Goal: Information Seeking & Learning: Understand process/instructions

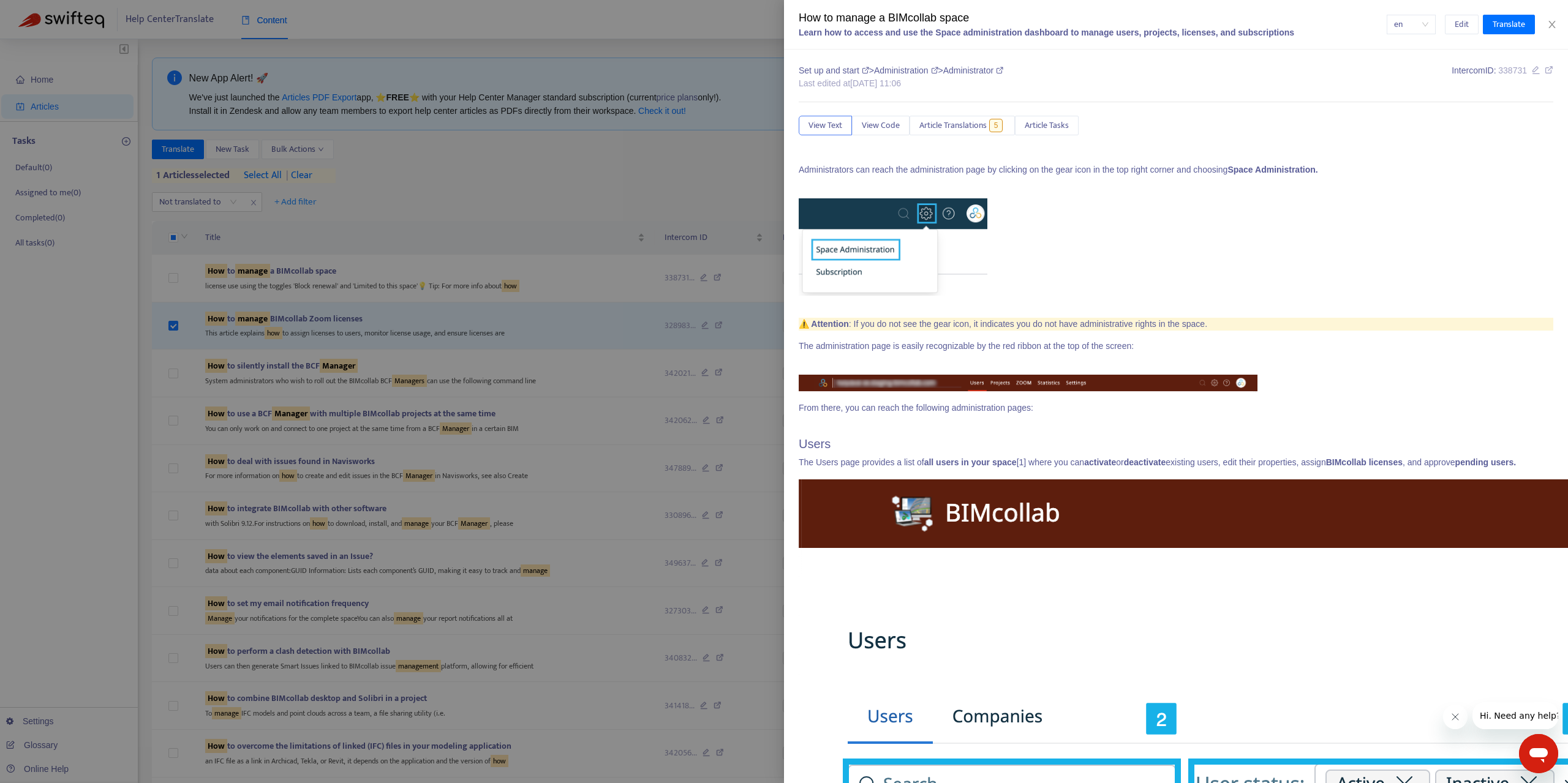
click at [955, 16] on div "How to manage a BIMcollab space" at bounding box center [1093, 18] width 588 height 16
click at [1067, 254] on div at bounding box center [1176, 247] width 755 height 98
click at [1414, 23] on span "en" at bounding box center [1411, 24] width 34 height 19
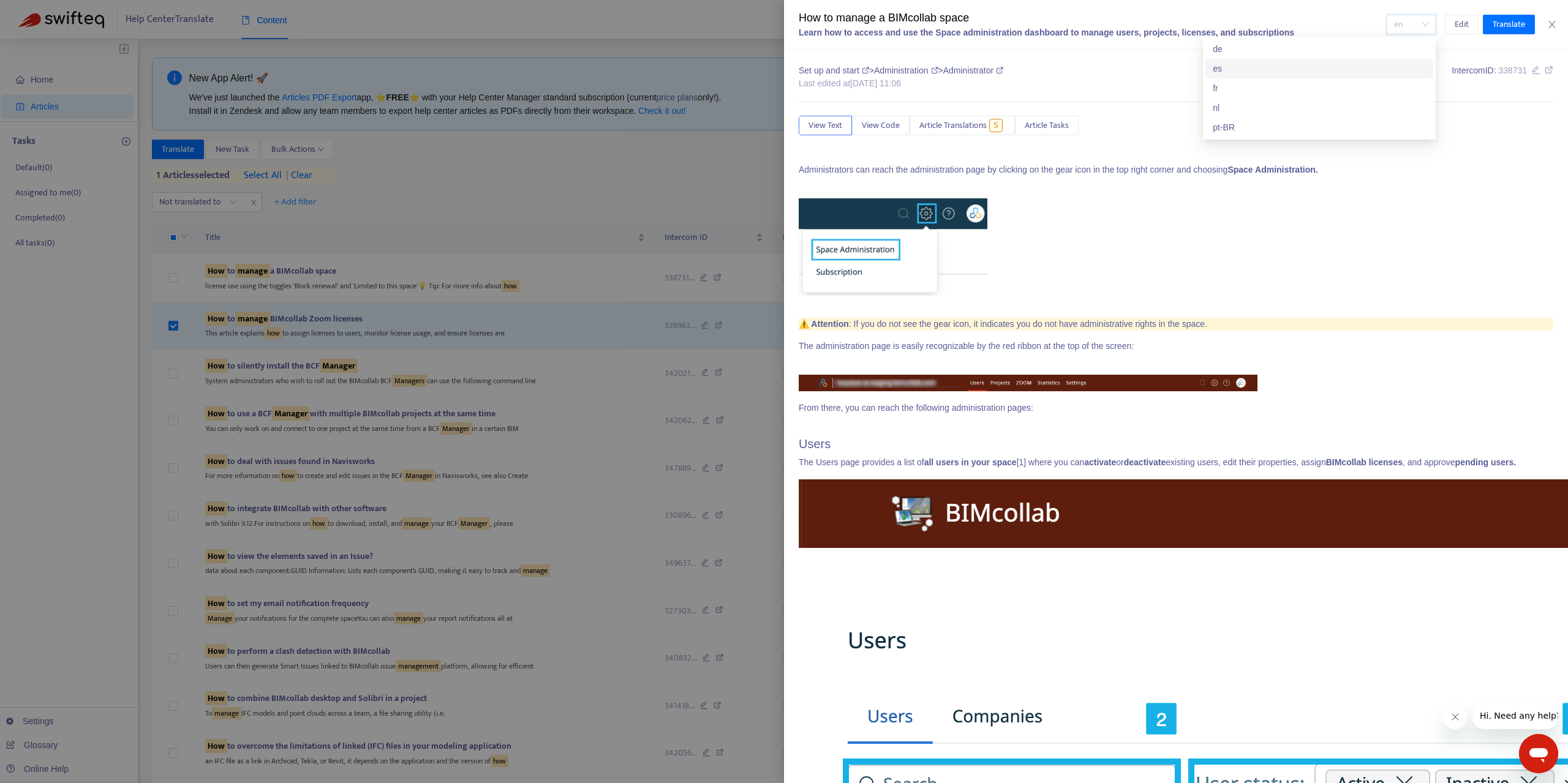
click at [1299, 73] on div "es" at bounding box center [1319, 69] width 213 height 14
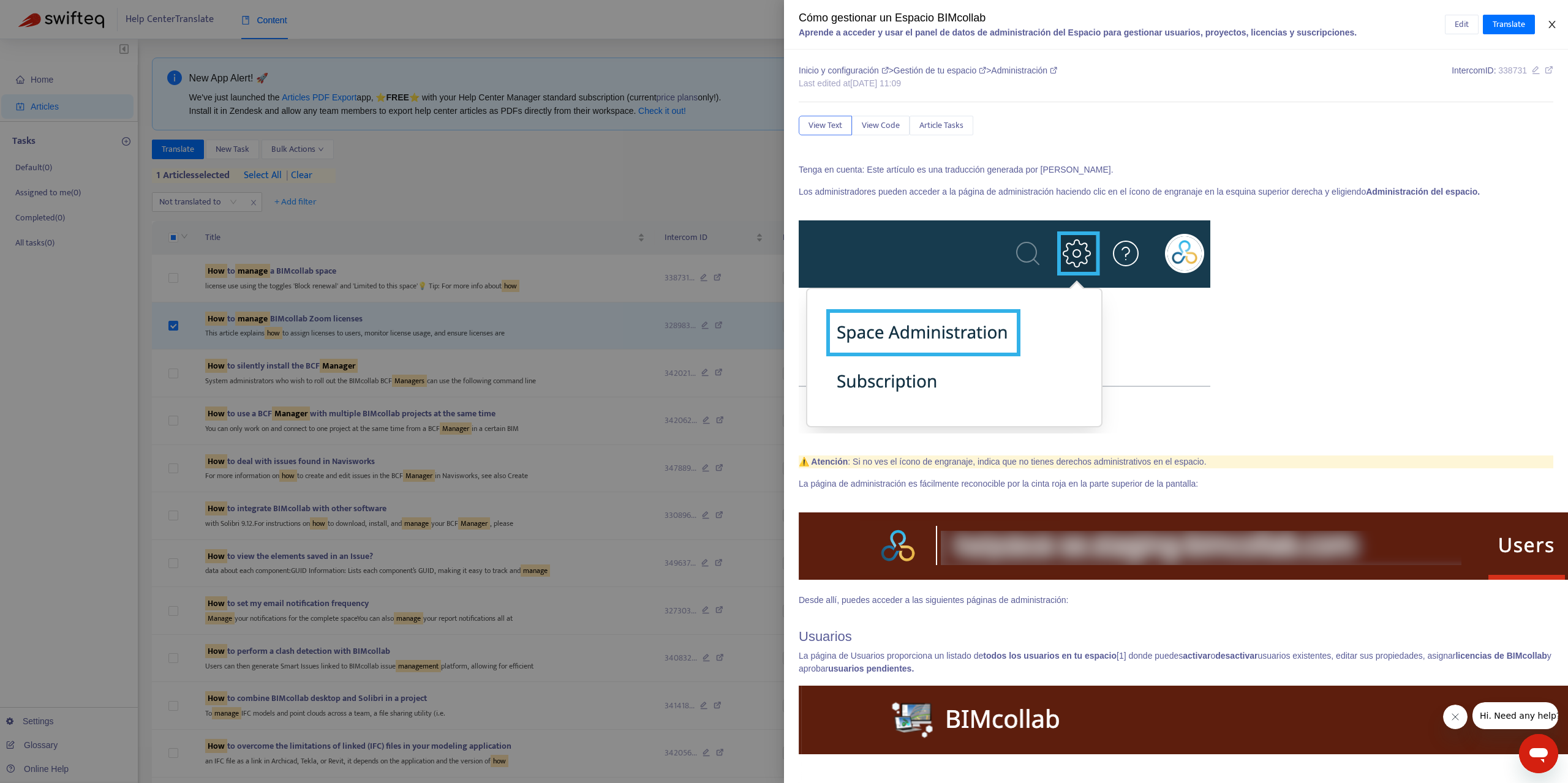
click at [1546, 24] on button "Close" at bounding box center [1552, 25] width 17 height 11
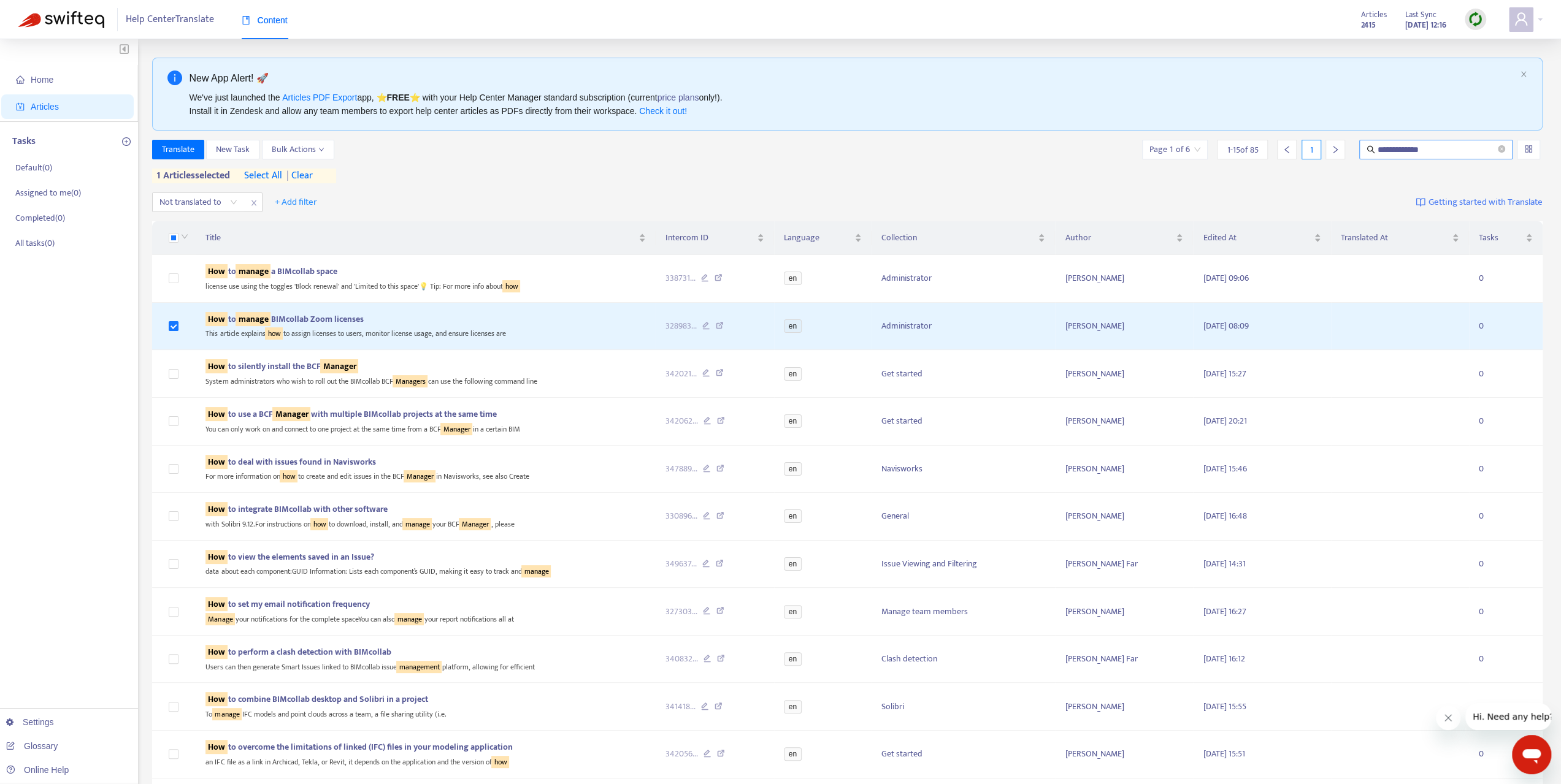
click at [1383, 147] on input "**********" at bounding box center [1436, 150] width 118 height 14
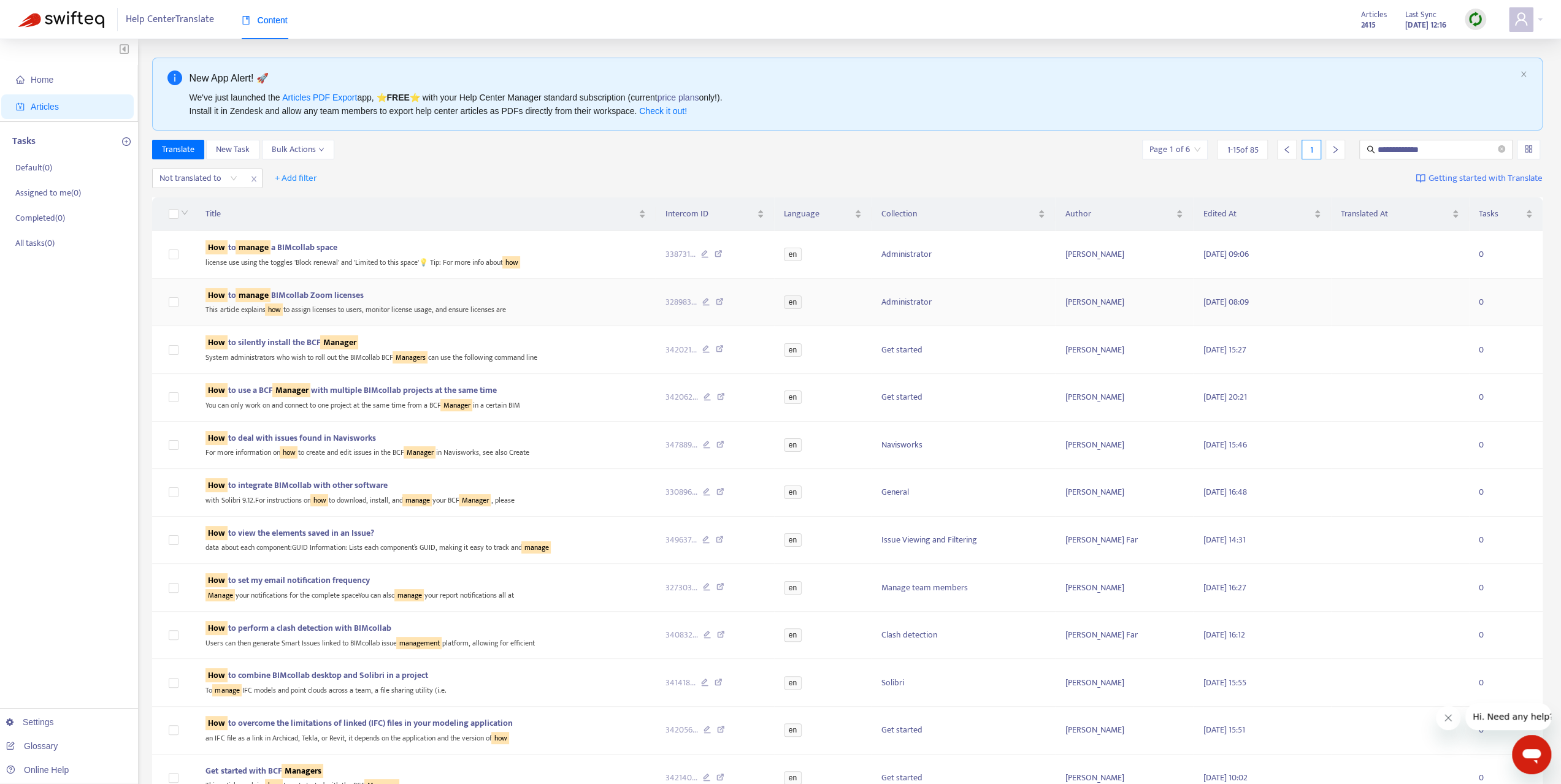
click at [331, 290] on span "How to manage BIMcollab Zoom licenses" at bounding box center [284, 295] width 157 height 14
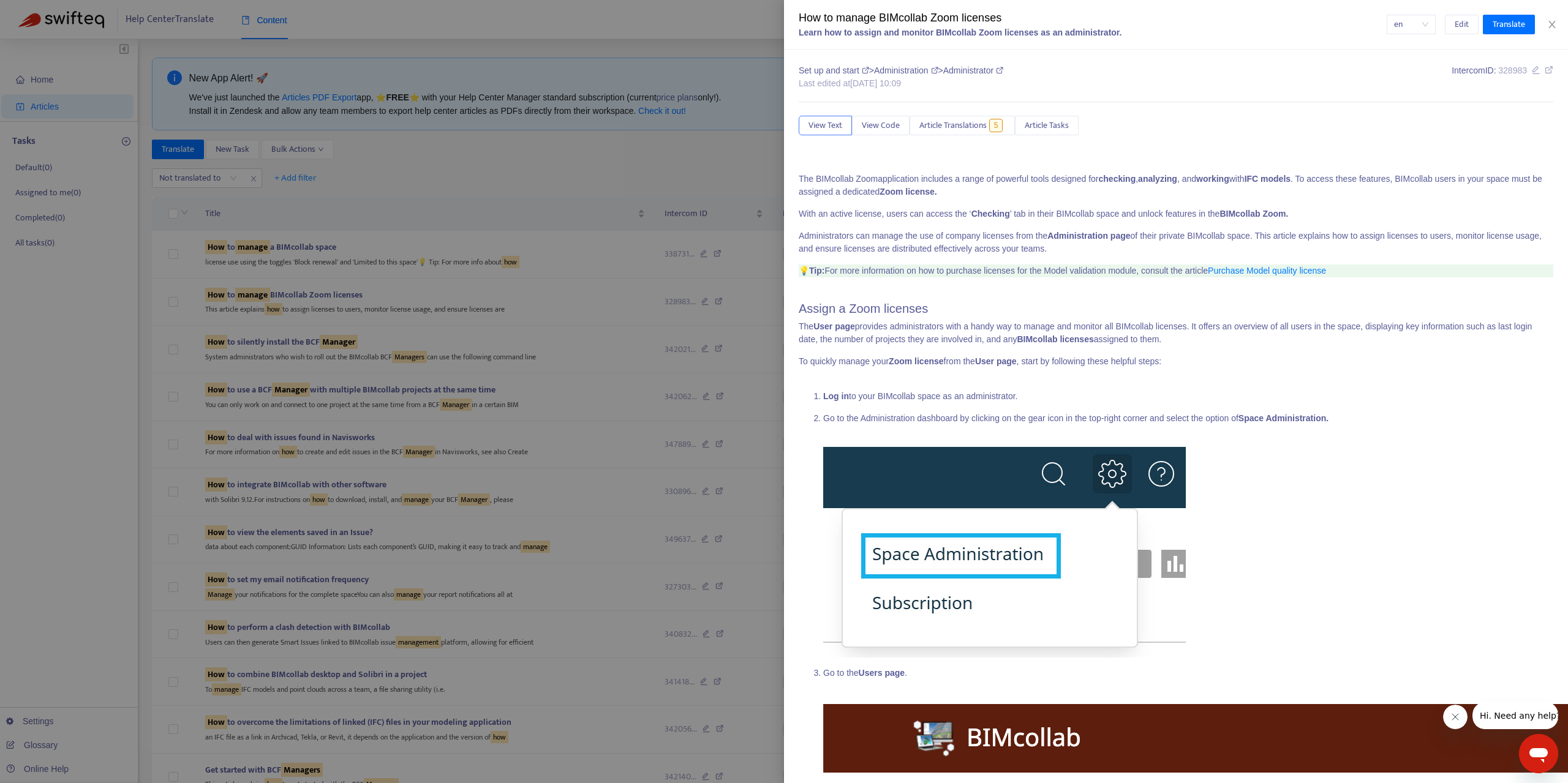
click at [1424, 23] on span "en" at bounding box center [1411, 24] width 34 height 19
click at [1384, 72] on div "es" at bounding box center [1319, 69] width 213 height 14
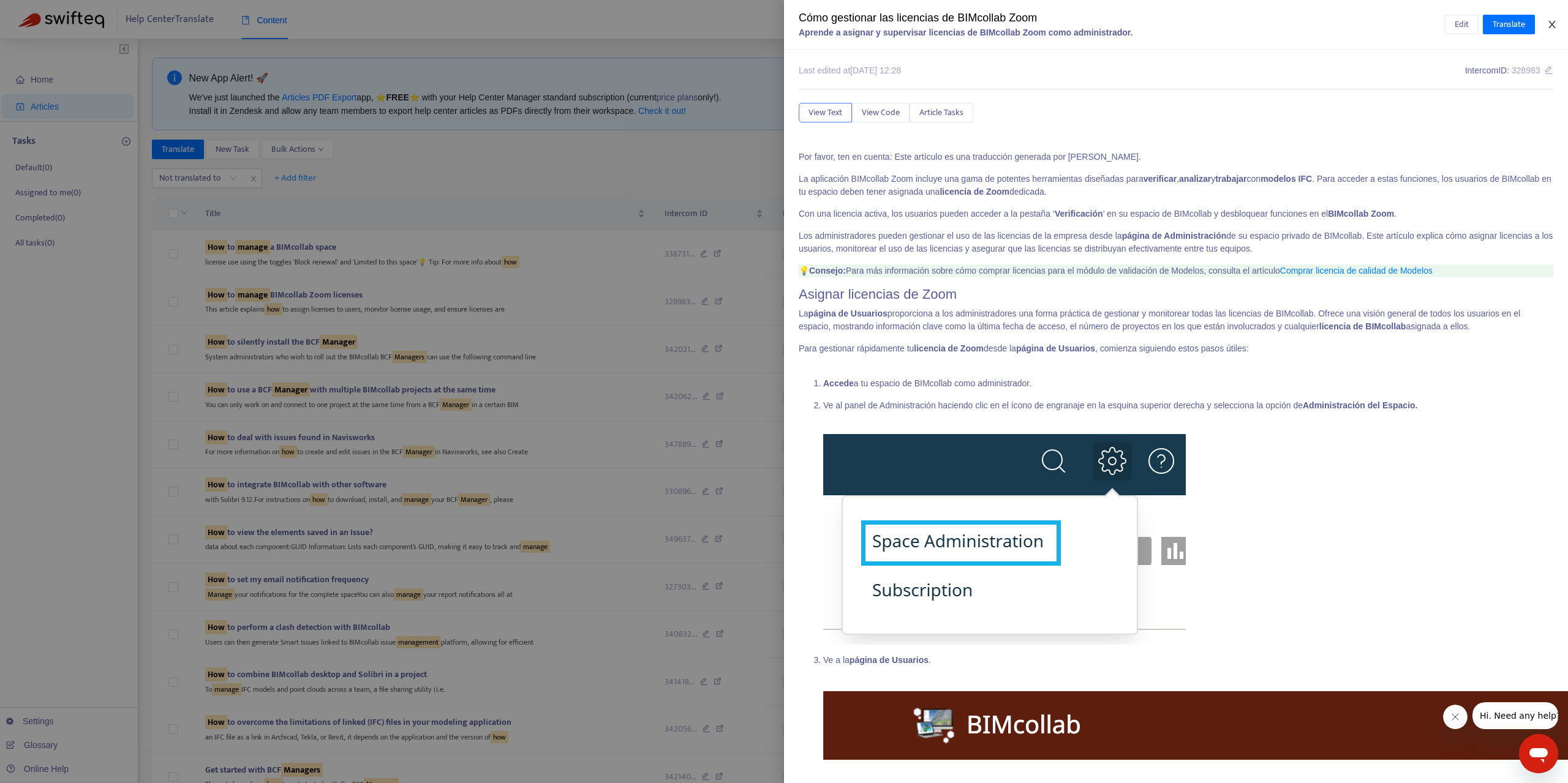
click at [1550, 25] on icon "close" at bounding box center [1552, 24] width 10 height 10
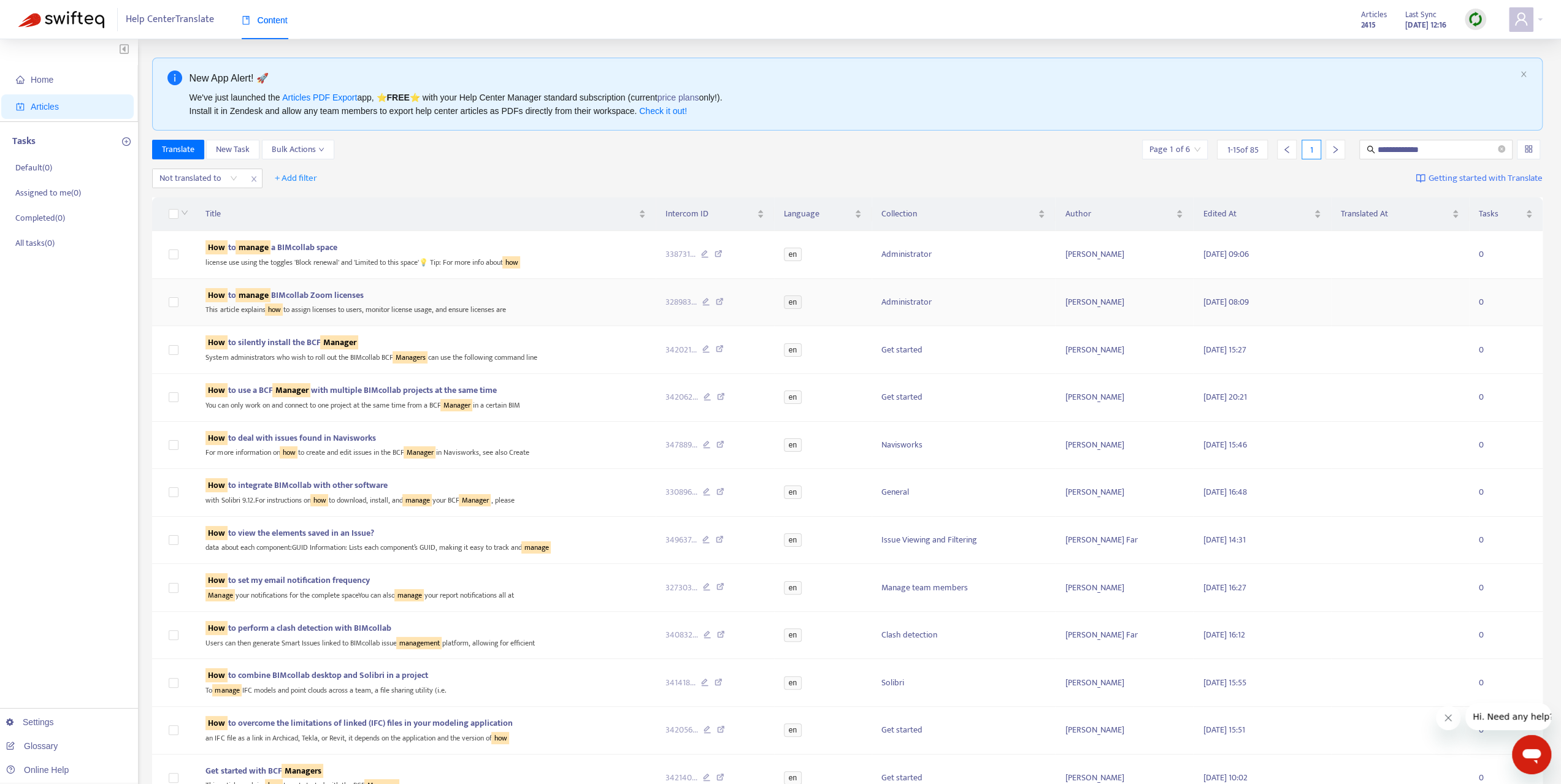
click at [329, 295] on span "How to manage BIMcollab Zoom licenses" at bounding box center [284, 295] width 157 height 14
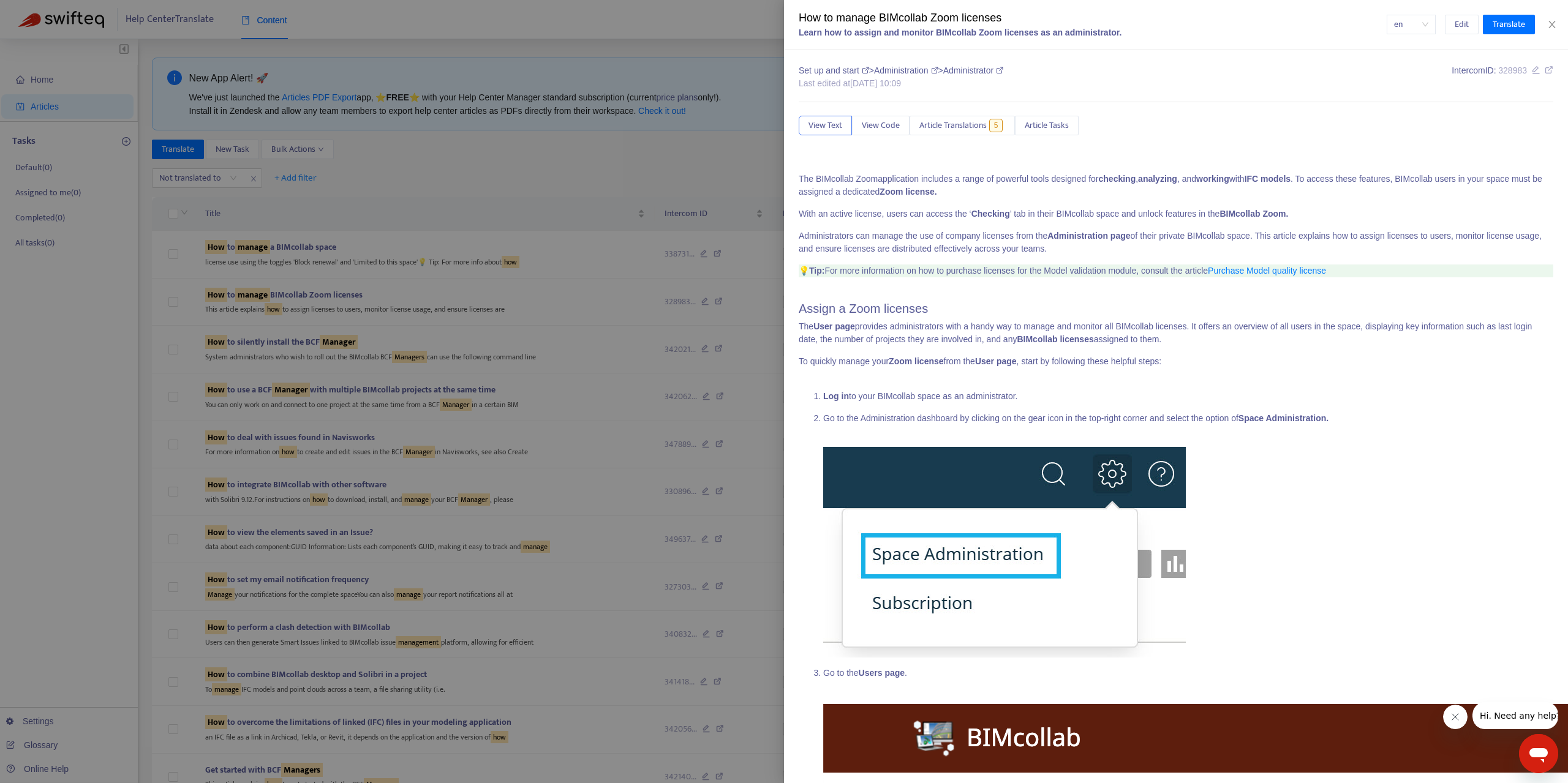
click at [1396, 25] on span "en" at bounding box center [1411, 24] width 34 height 19
click at [1344, 93] on div "fr" at bounding box center [1319, 88] width 213 height 14
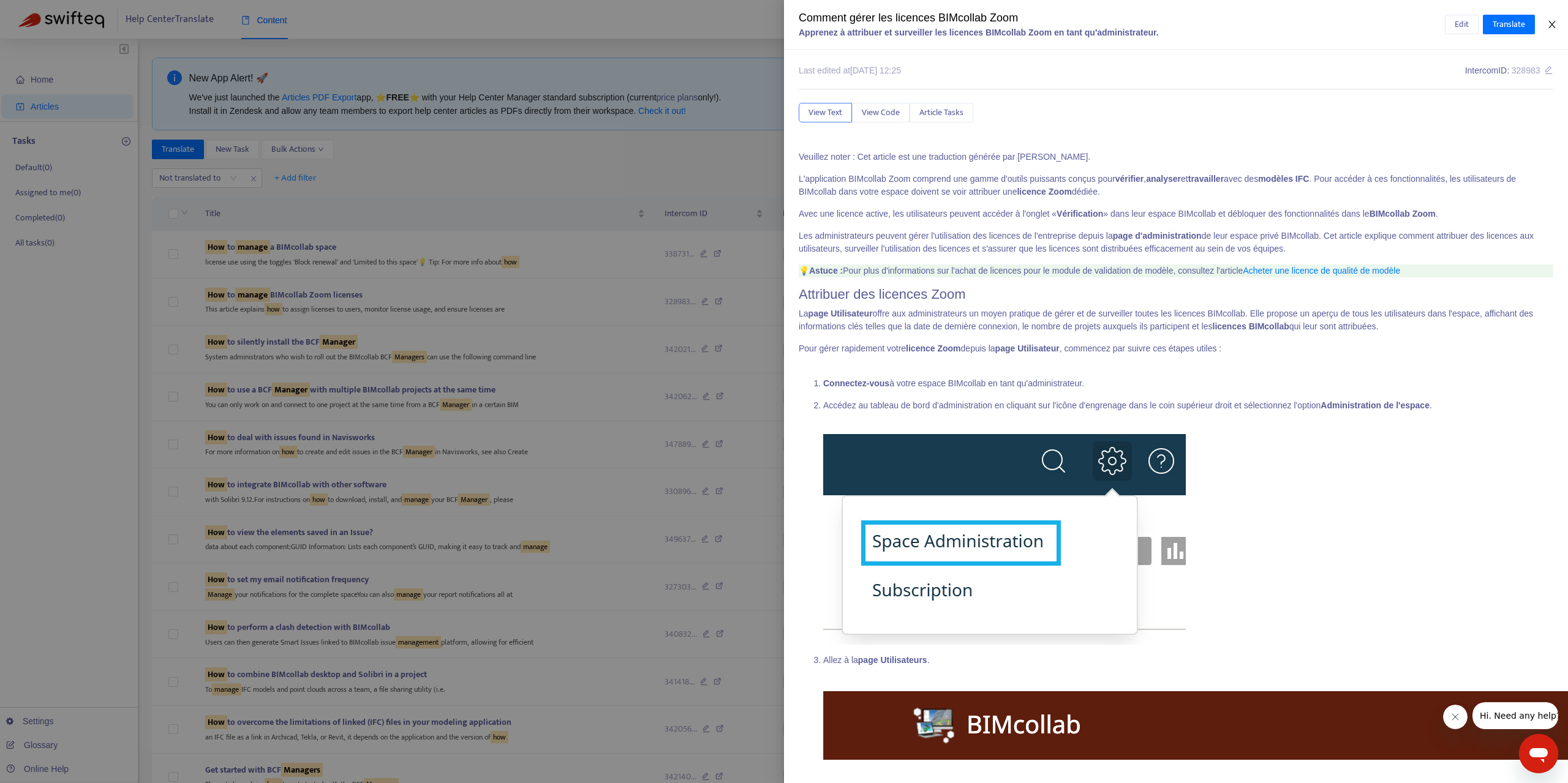
click at [1549, 24] on icon "close" at bounding box center [1552, 24] width 10 height 10
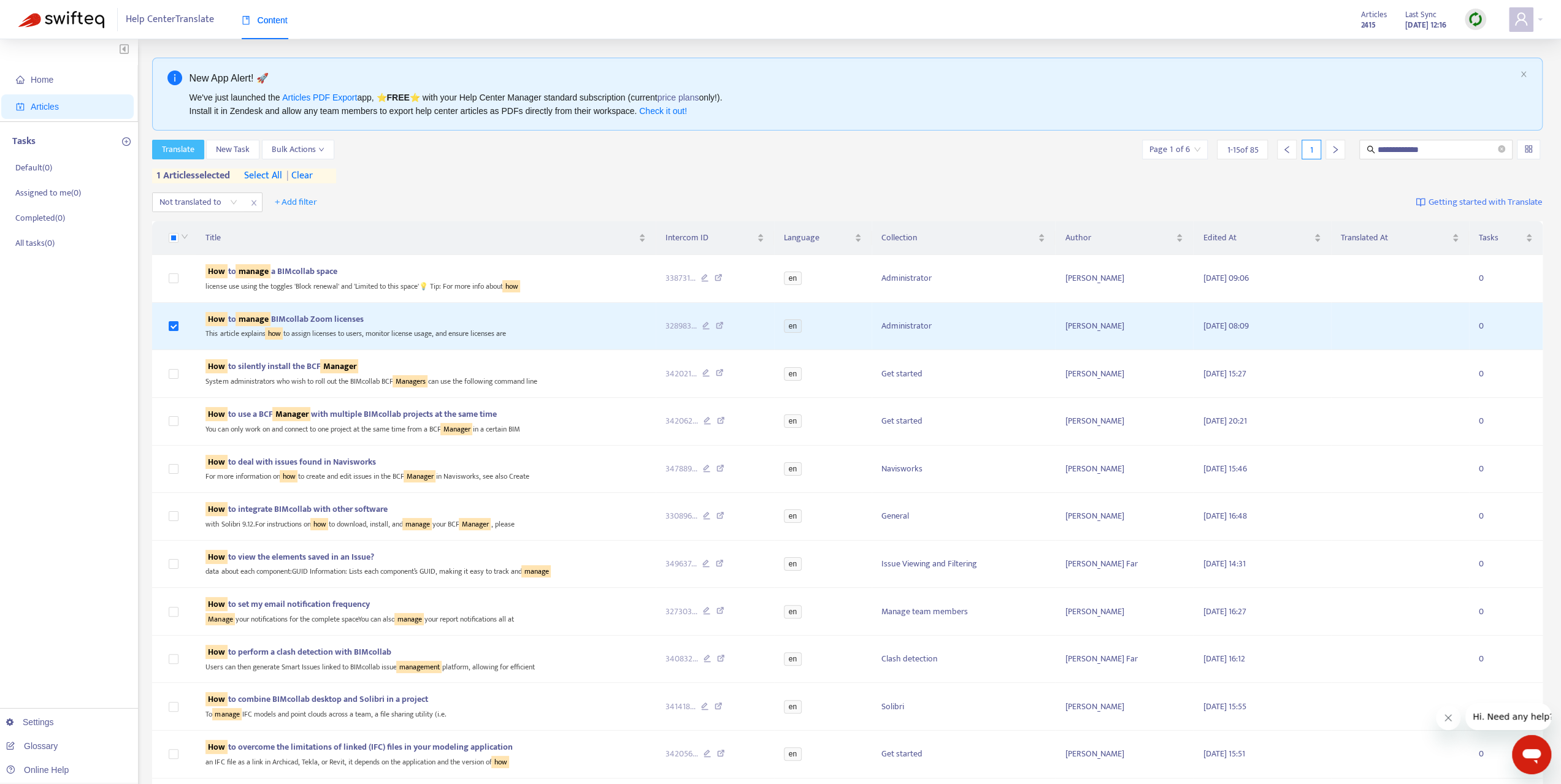
click at [188, 150] on span "Translate" at bounding box center [178, 150] width 32 height 14
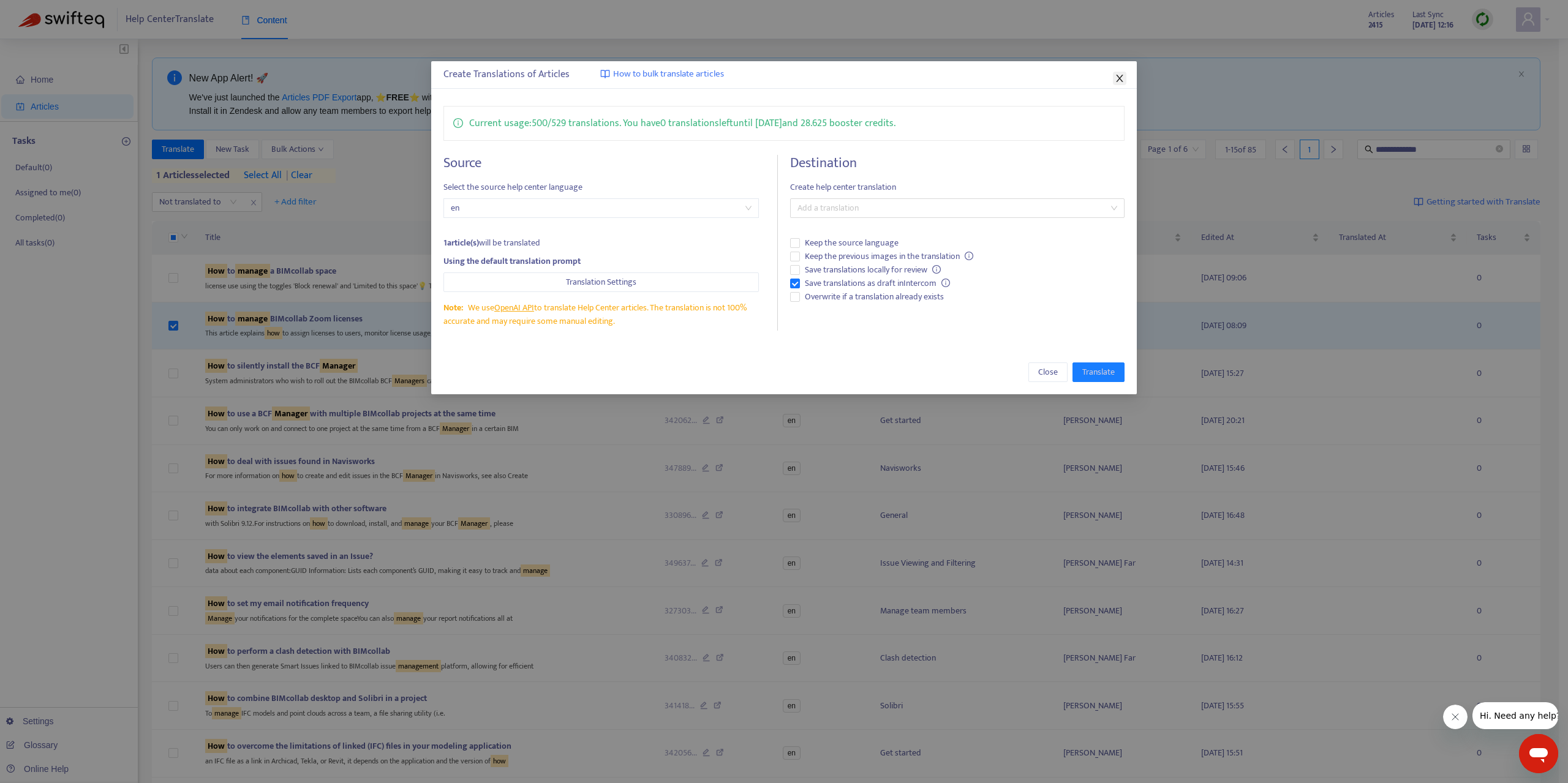
click at [1118, 76] on icon "close" at bounding box center [1119, 79] width 6 height 7
